Goal: Find specific page/section: Find specific page/section

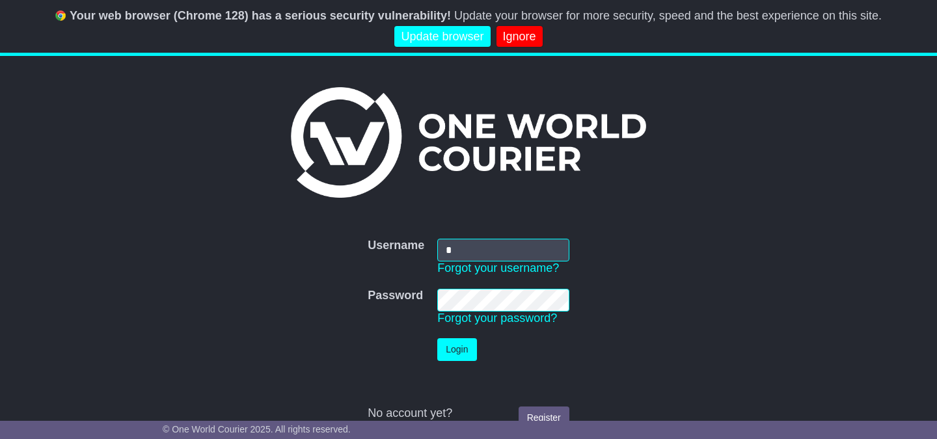
type input "**********"
click at [437, 338] on button "Login" at bounding box center [456, 349] width 39 height 23
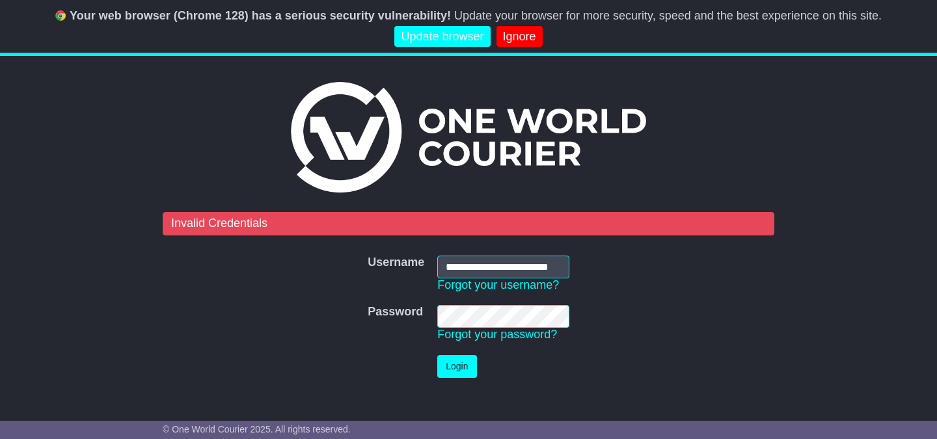
click at [437, 355] on button "Login" at bounding box center [456, 366] width 39 height 23
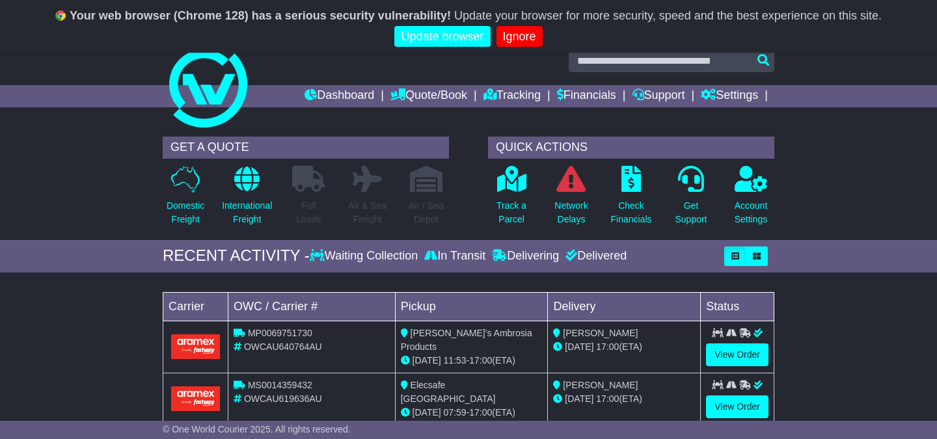
scroll to position [1, 0]
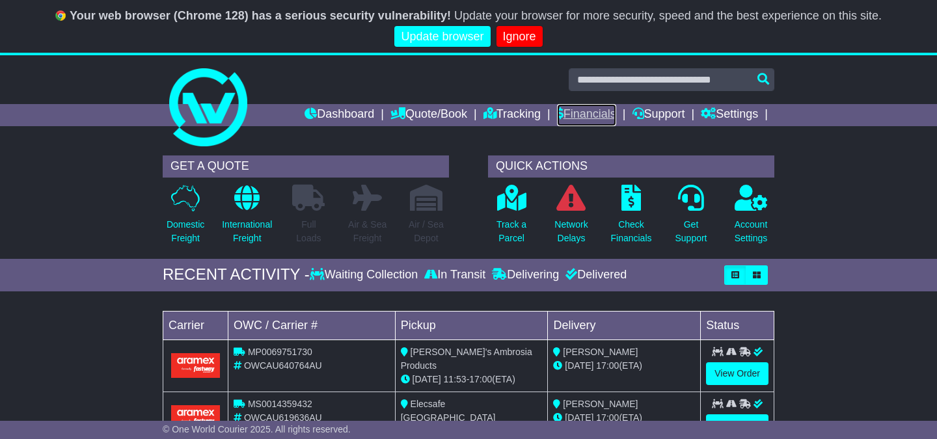
click at [579, 118] on link "Financials" at bounding box center [586, 115] width 59 height 22
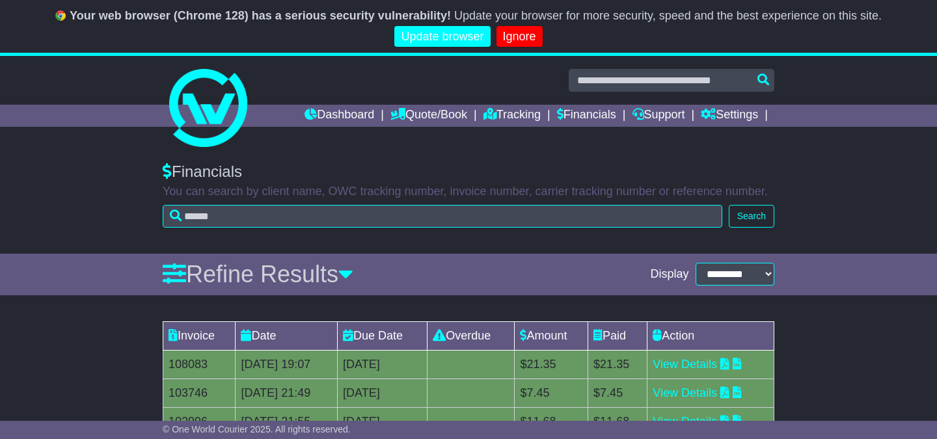
scroll to position [1, 0]
